Goal: Transaction & Acquisition: Book appointment/travel/reservation

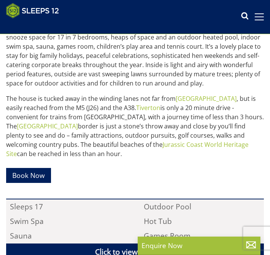
scroll to position [309, 0]
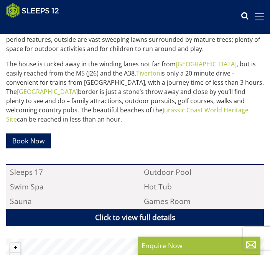
click at [30, 149] on link "Book Now" at bounding box center [28, 141] width 45 height 15
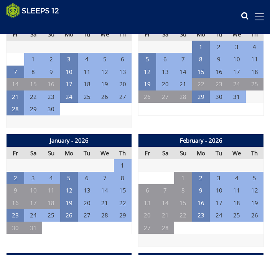
scroll to position [352, 0]
click at [17, 222] on td "23" at bounding box center [16, 215] width 18 height 13
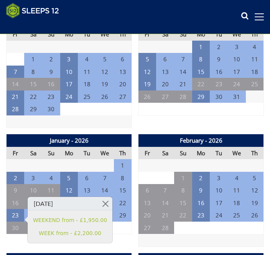
click at [17, 222] on td "23" at bounding box center [16, 215] width 18 height 13
click at [106, 202] on link at bounding box center [105, 203] width 13 height 13
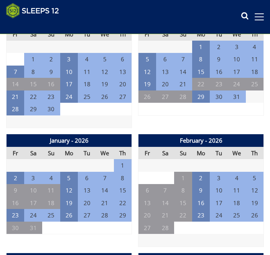
click at [70, 222] on td "26" at bounding box center [69, 215] width 18 height 13
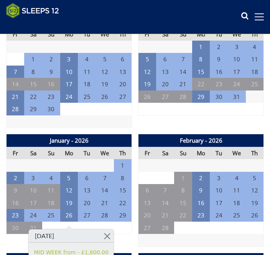
click at [17, 222] on td "23" at bounding box center [16, 215] width 18 height 13
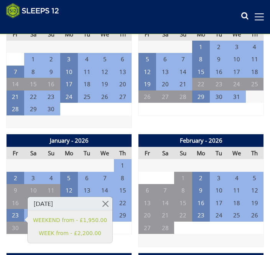
click at [69, 218] on link "WEEKEND from - £1,950.00" at bounding box center [70, 220] width 74 height 8
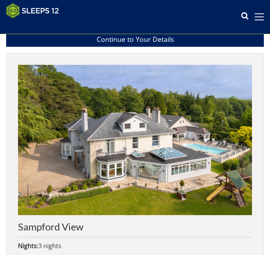
scroll to position [577, 0]
